Goal: Task Accomplishment & Management: Manage account settings

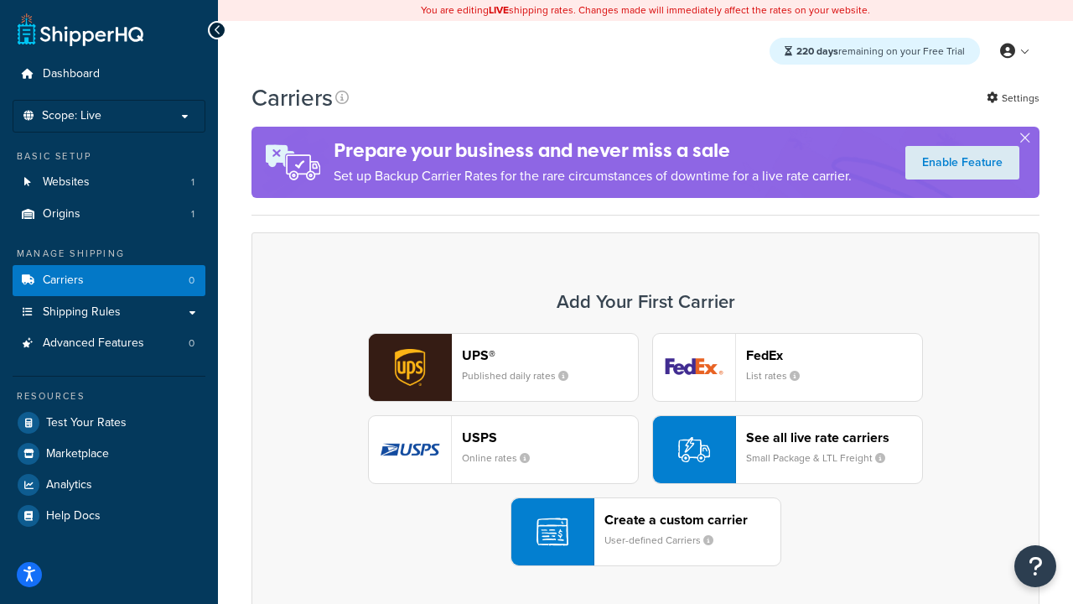
click at [646, 449] on div "UPS® Published daily rates FedEx List rates USPS Online rates See all live rate…" at bounding box center [645, 449] width 753 height 233
click at [834, 355] on header "FedEx" at bounding box center [834, 355] width 176 height 16
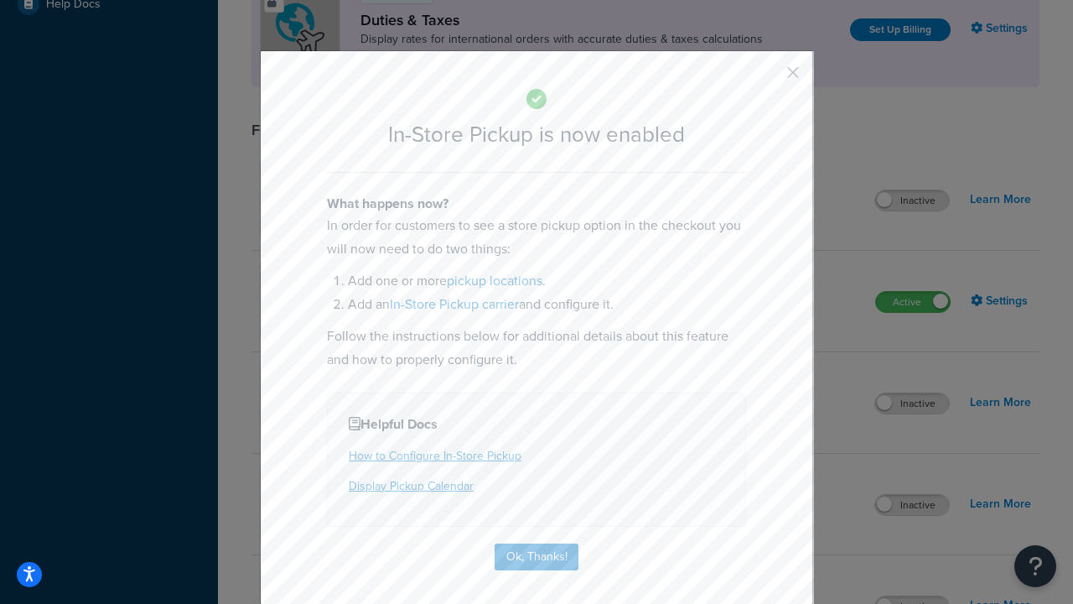
click at [768, 78] on button "button" at bounding box center [768, 78] width 4 height 4
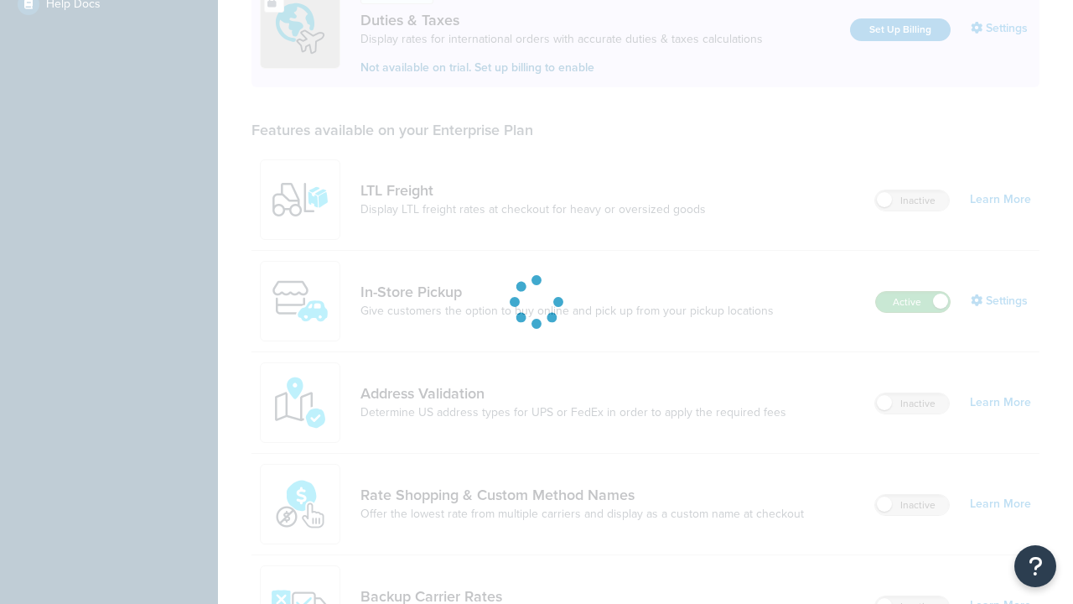
click at [913, 292] on label "Active" at bounding box center [913, 302] width 74 height 20
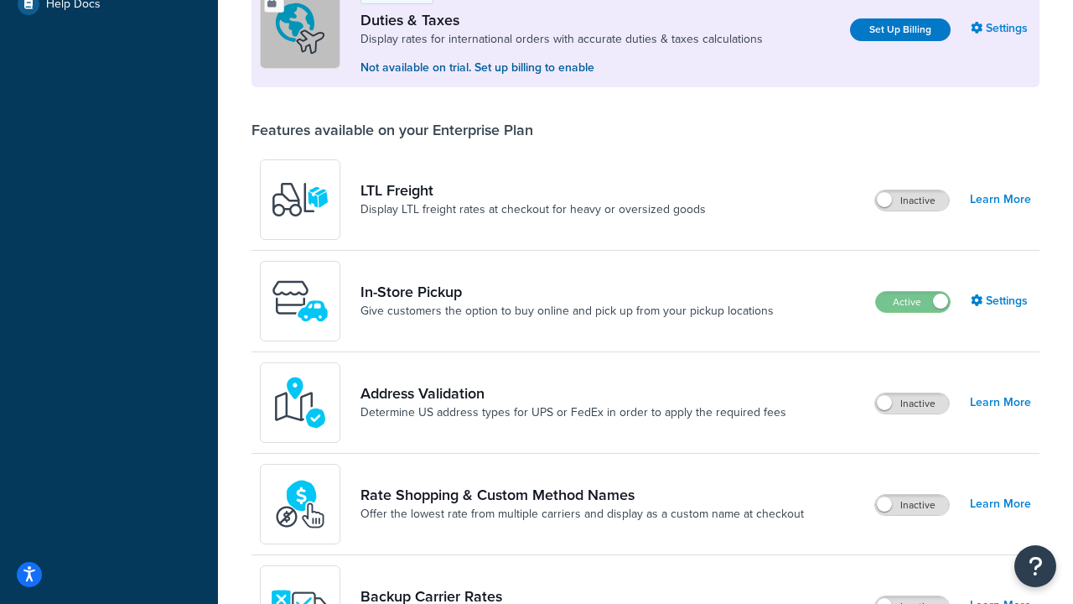
scroll to position [835, 0]
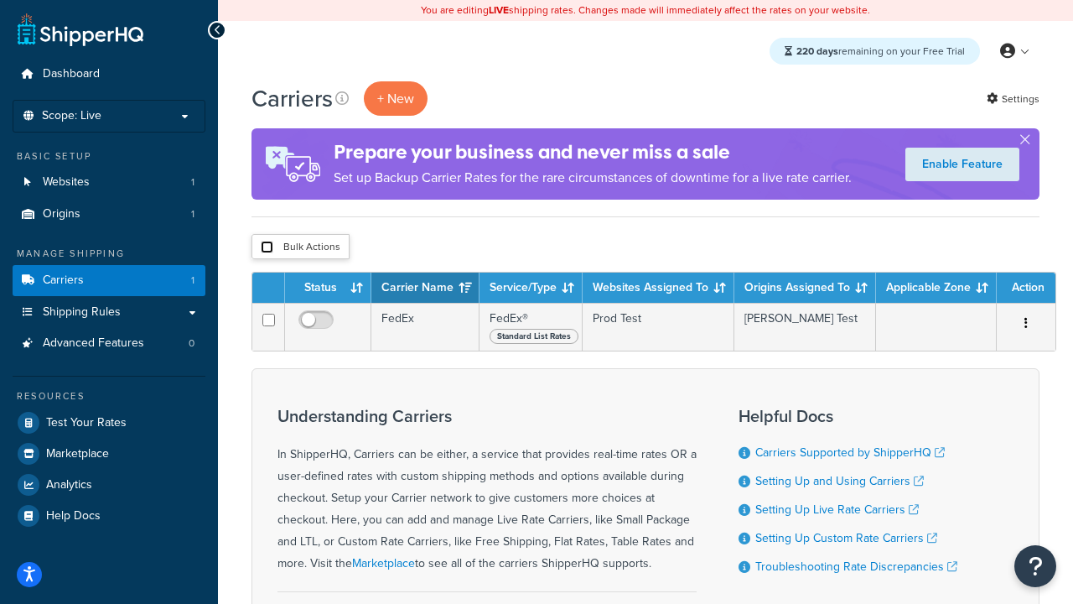
click at [267, 247] on input "checkbox" at bounding box center [267, 247] width 13 height 13
checkbox input "true"
click at [0, 0] on button "Delete" at bounding box center [0, 0] width 0 height 0
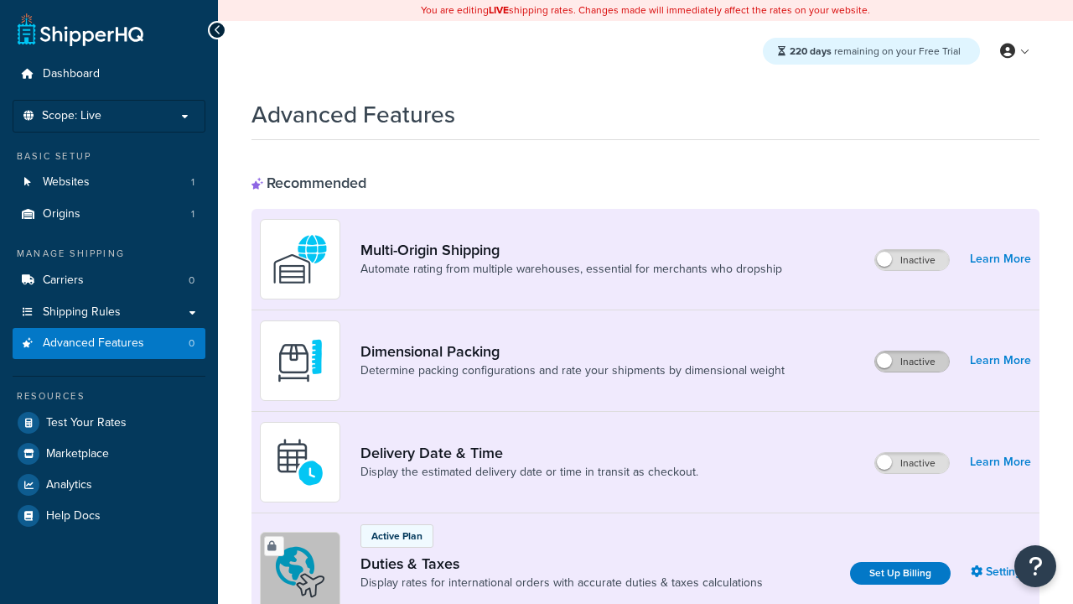
click at [912, 361] on label "Inactive" at bounding box center [912, 361] width 74 height 20
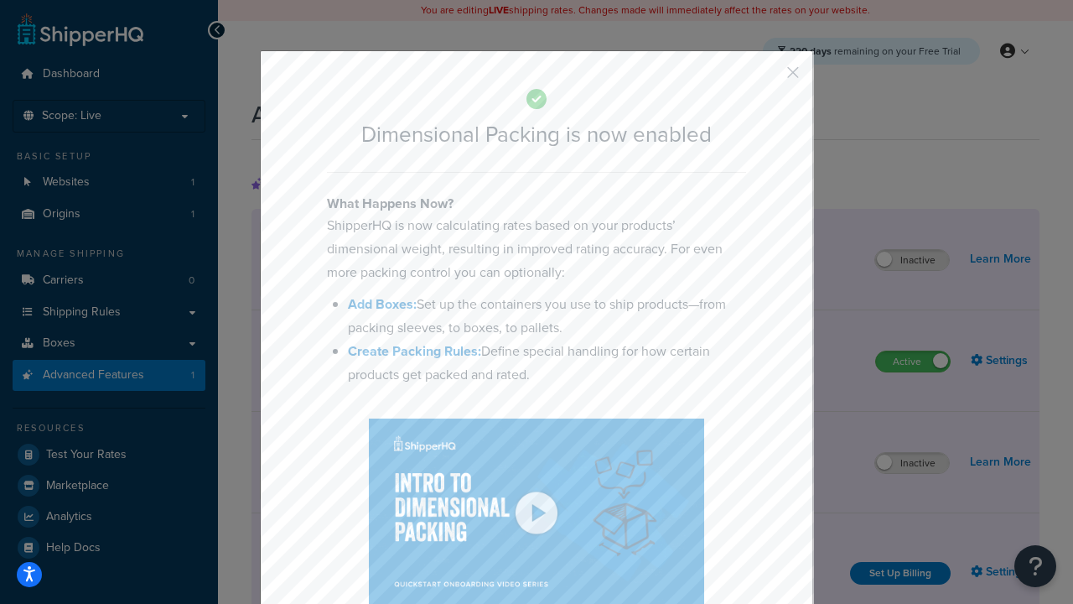
click at [768, 78] on button "button" at bounding box center [768, 78] width 4 height 4
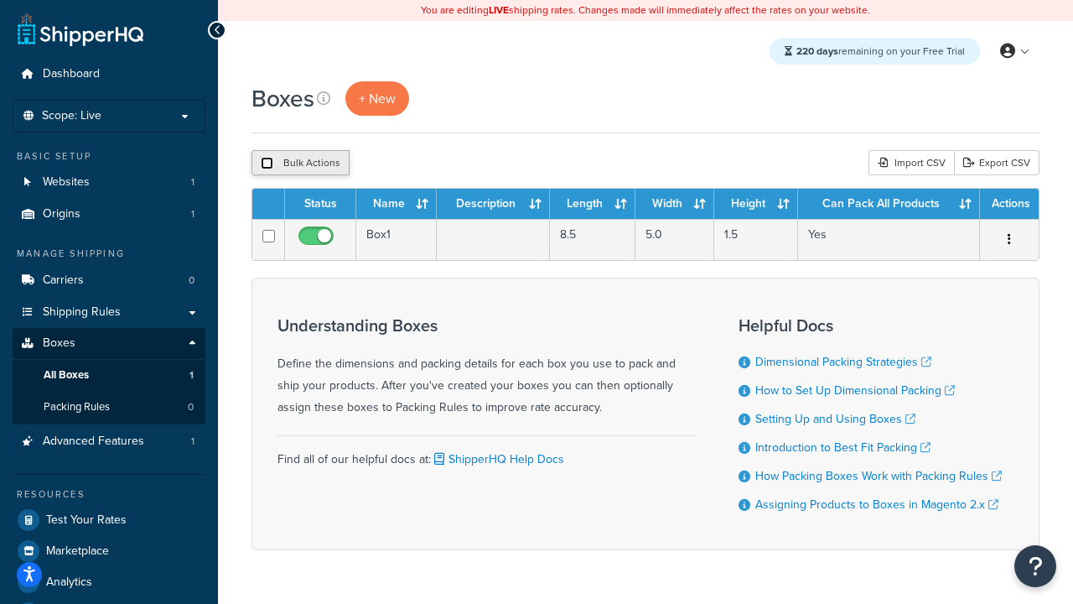
click at [267, 163] on input "checkbox" at bounding box center [267, 163] width 13 height 13
checkbox input "true"
click at [451, 163] on button "Delete" at bounding box center [447, 162] width 58 height 25
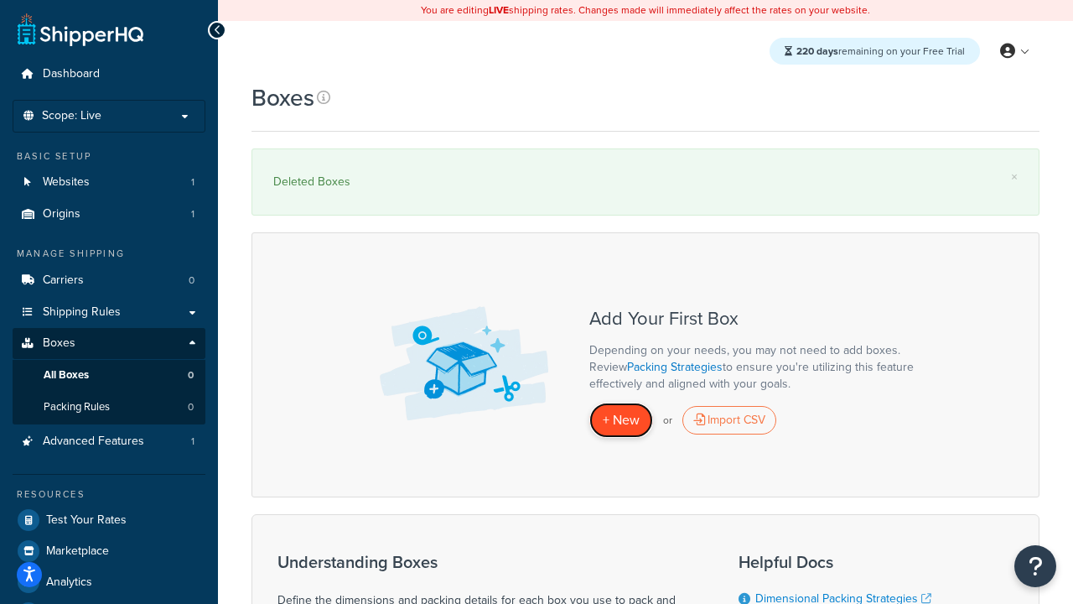
click at [621, 420] on span "+ New" at bounding box center [621, 419] width 37 height 19
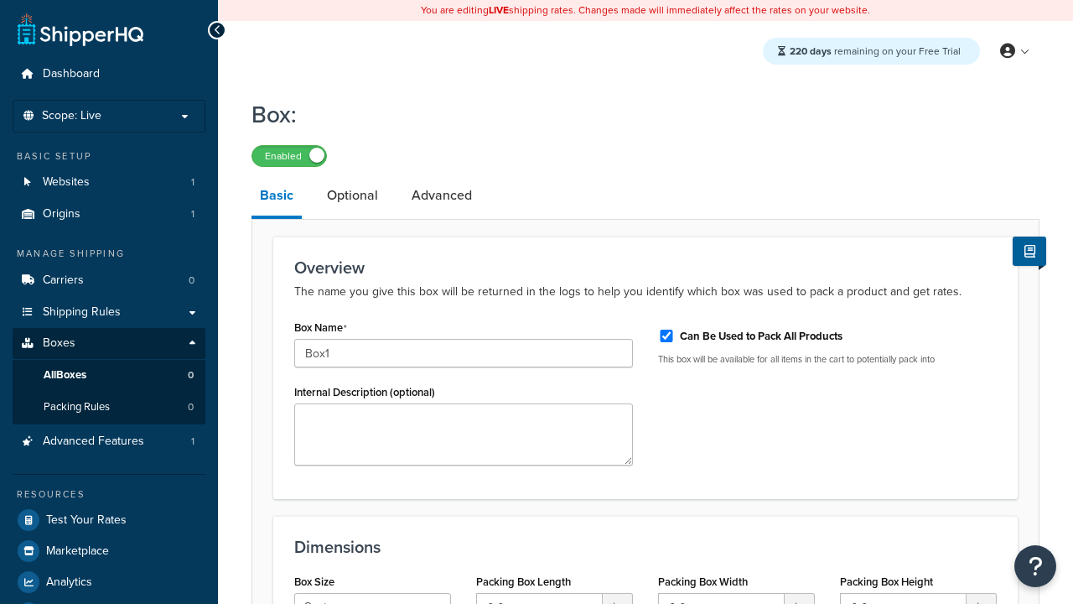
select select "usps_small"
type input "8.5"
type input "5"
type input "1.5"
type input "Box1"
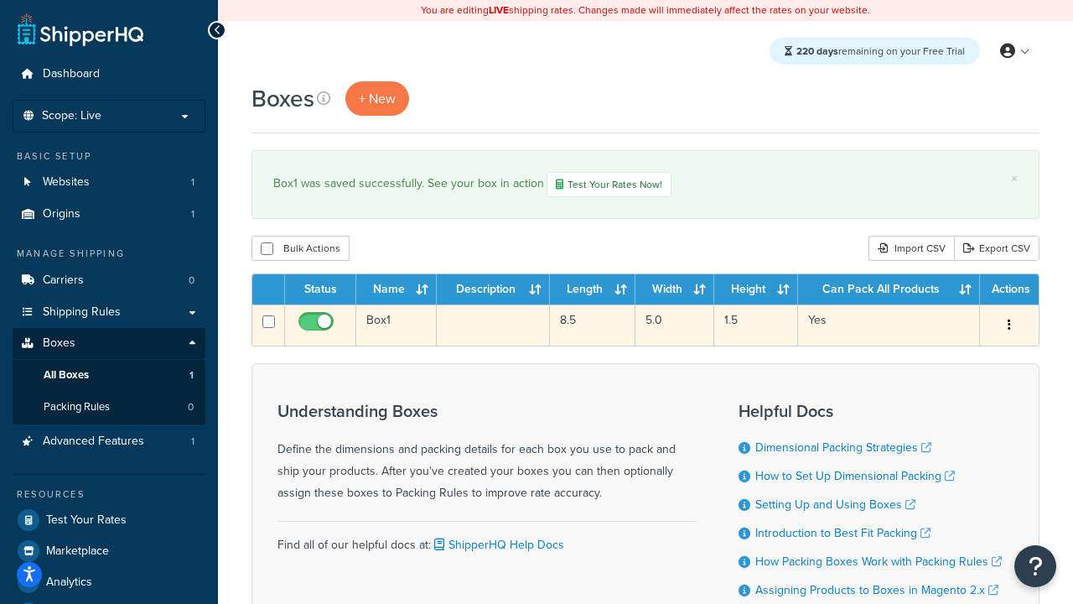
click at [318, 327] on input "checkbox" at bounding box center [318, 325] width 46 height 21
checkbox input "false"
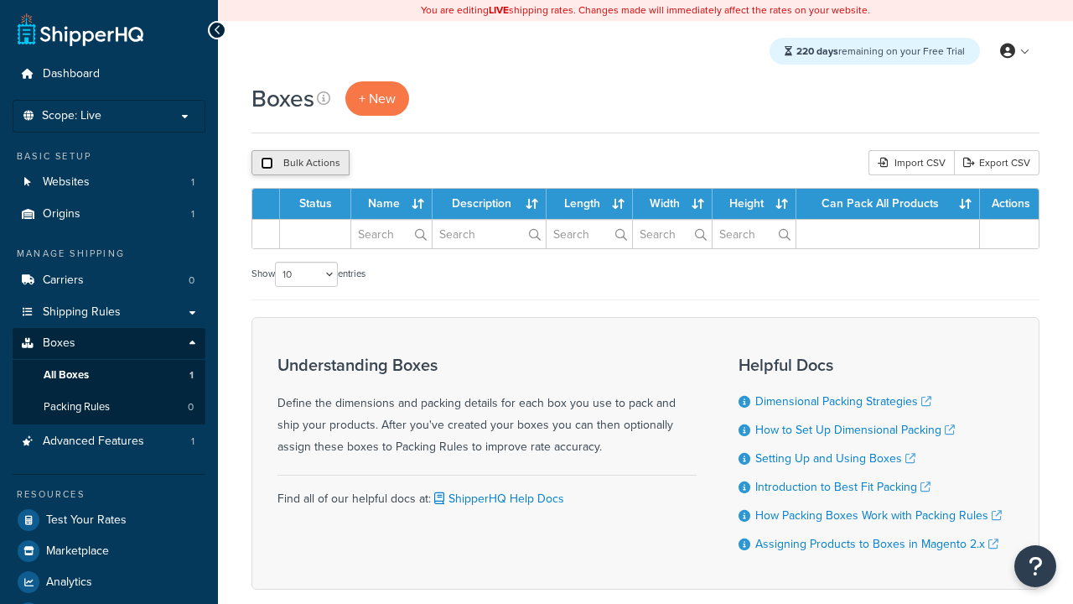
click at [267, 163] on input "checkbox" at bounding box center [267, 163] width 13 height 13
checkbox input "true"
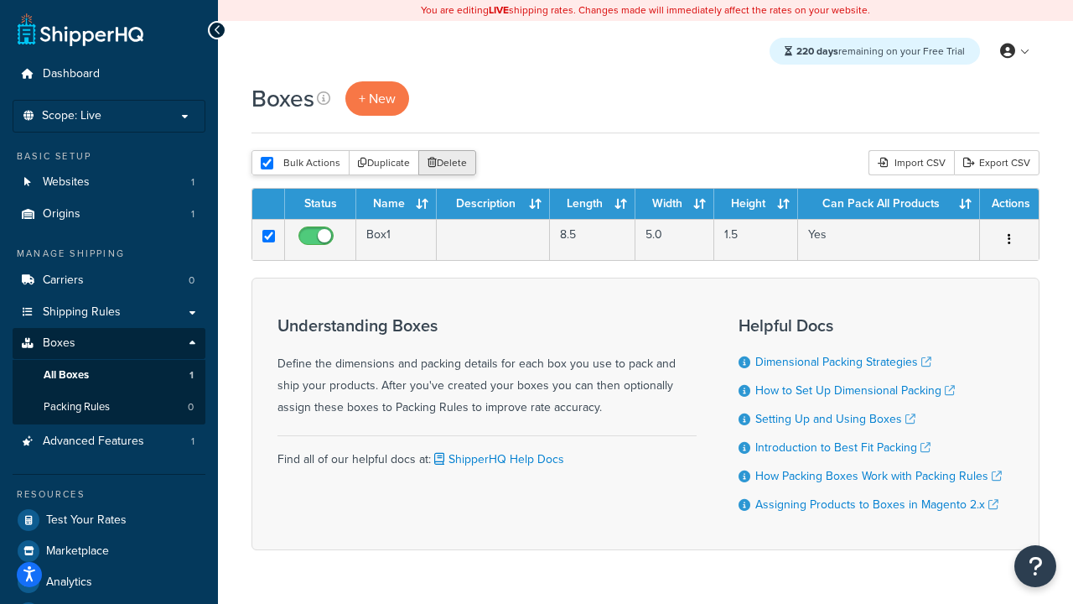
click at [451, 163] on button "Delete" at bounding box center [447, 162] width 58 height 25
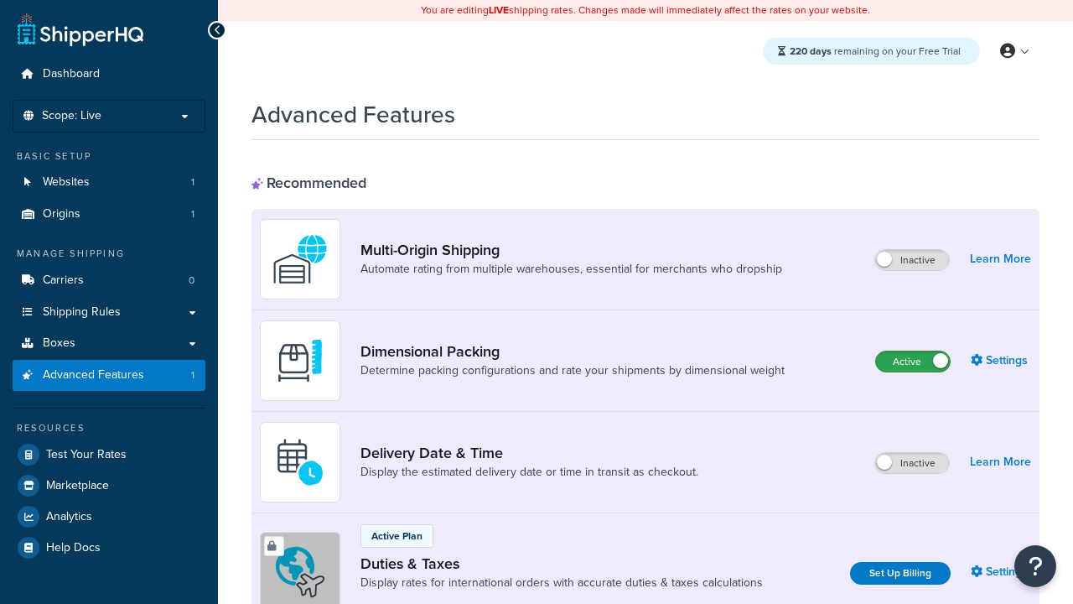
click at [913, 361] on label "Active" at bounding box center [913, 361] width 74 height 20
